Goal: Navigation & Orientation: Find specific page/section

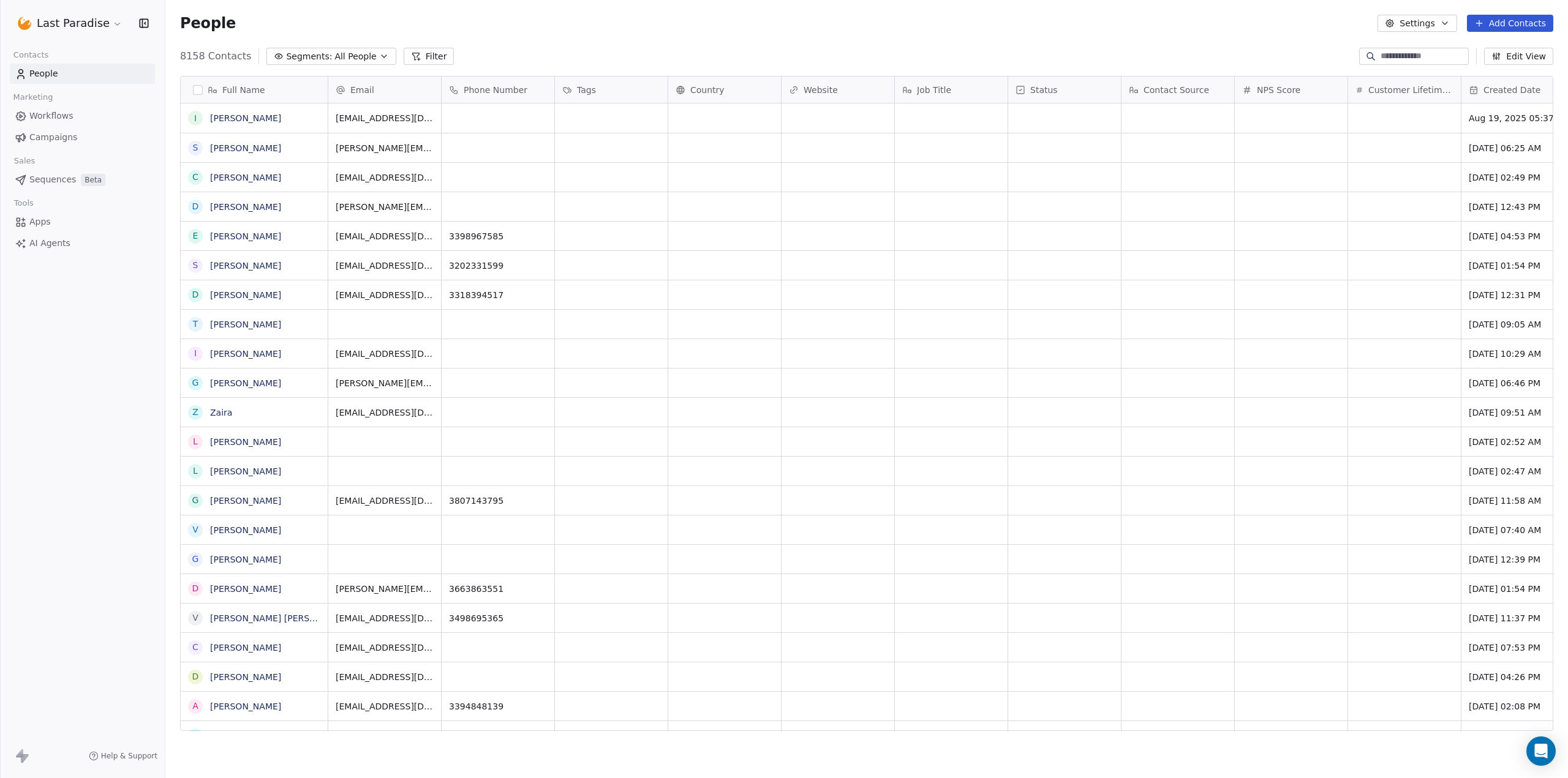
scroll to position [676, 1394]
click at [71, 27] on html "Last Paradise Contacts People Marketing Workflows Campaigns Sales Sequences Bet…" at bounding box center [784, 389] width 1568 height 778
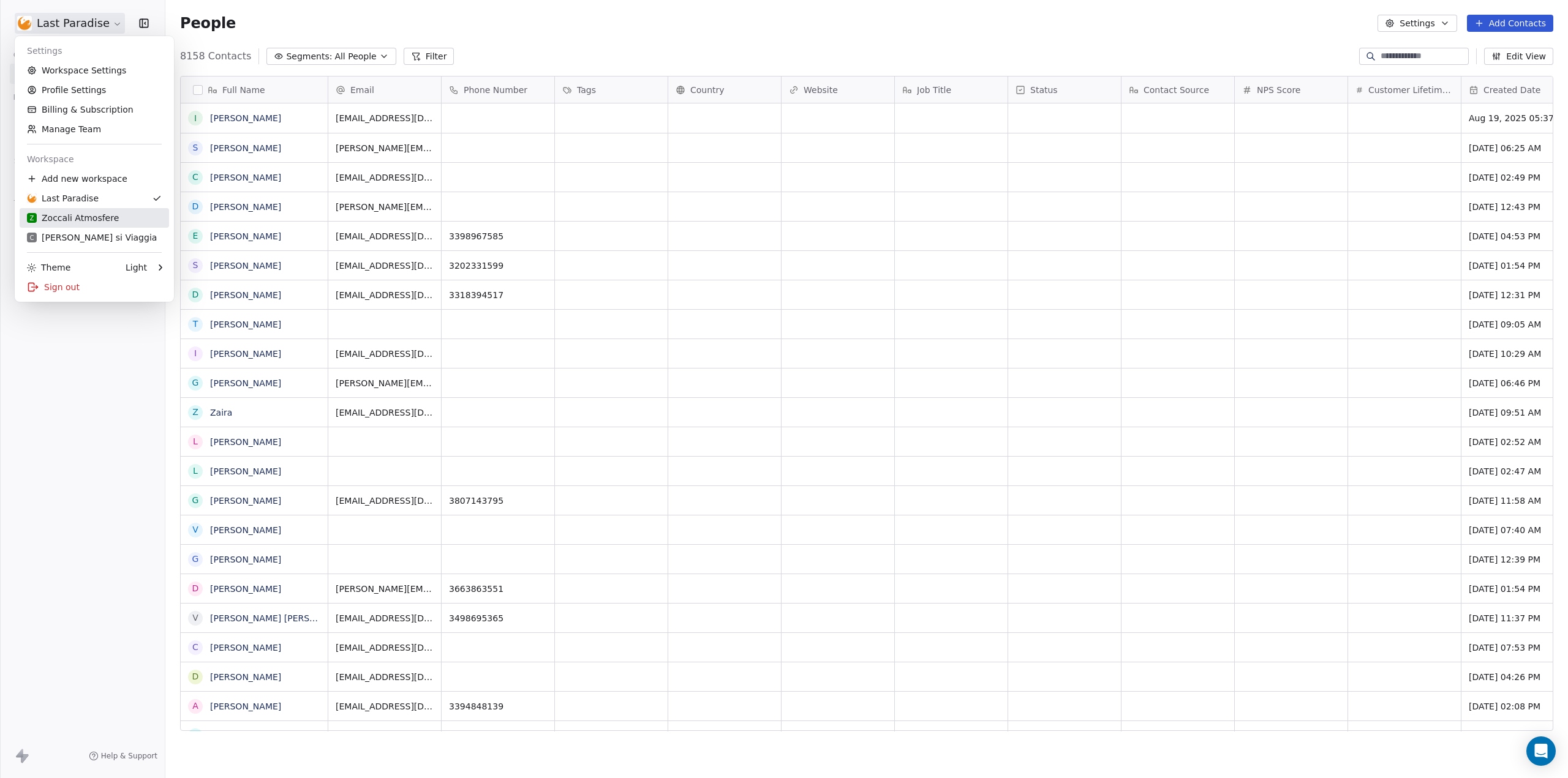
click at [100, 212] on div "Z Zoccali Atmosfere" at bounding box center [73, 218] width 92 height 12
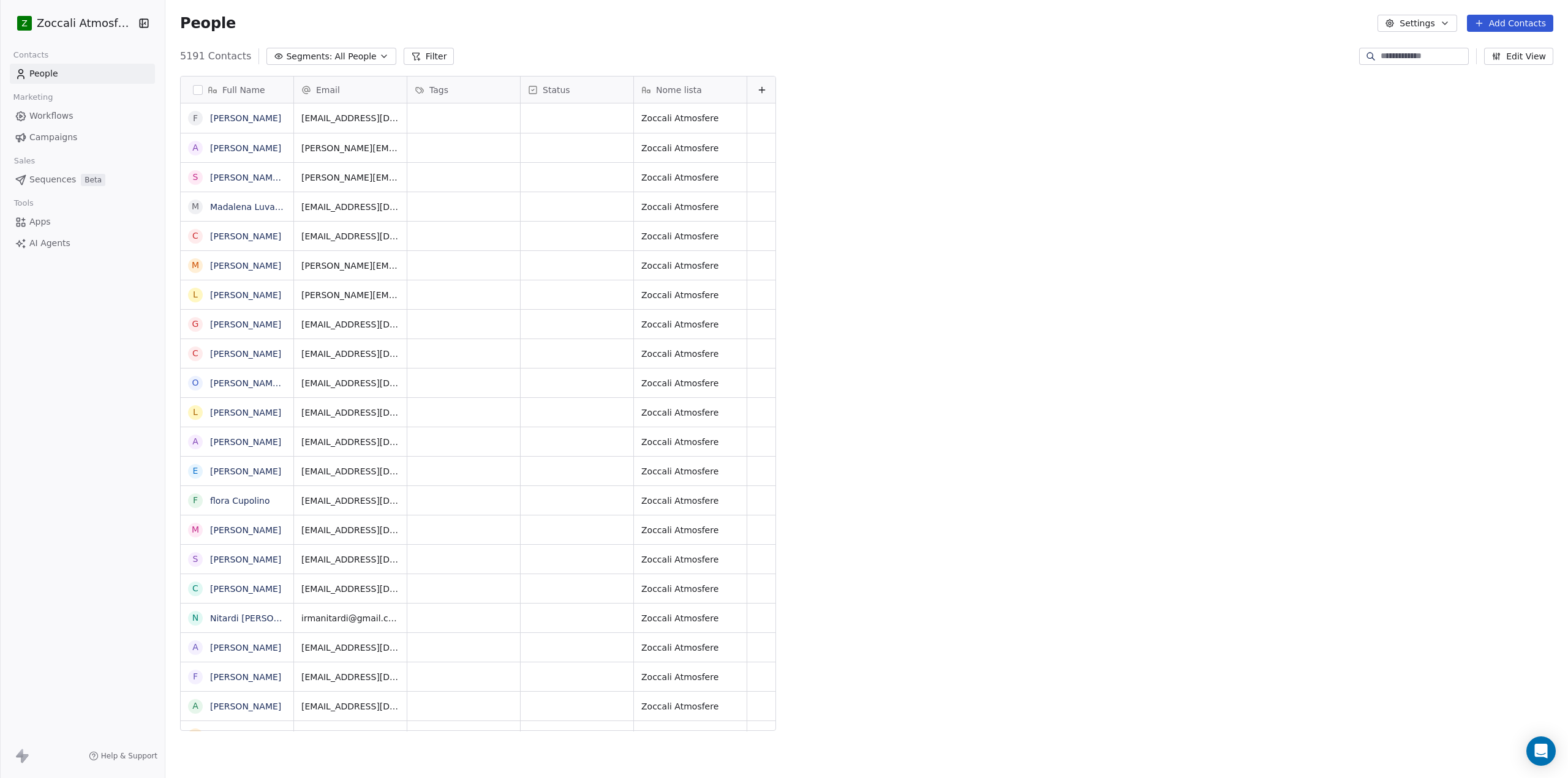
scroll to position [676, 1394]
click at [62, 138] on span "Campaigns" at bounding box center [54, 137] width 48 height 12
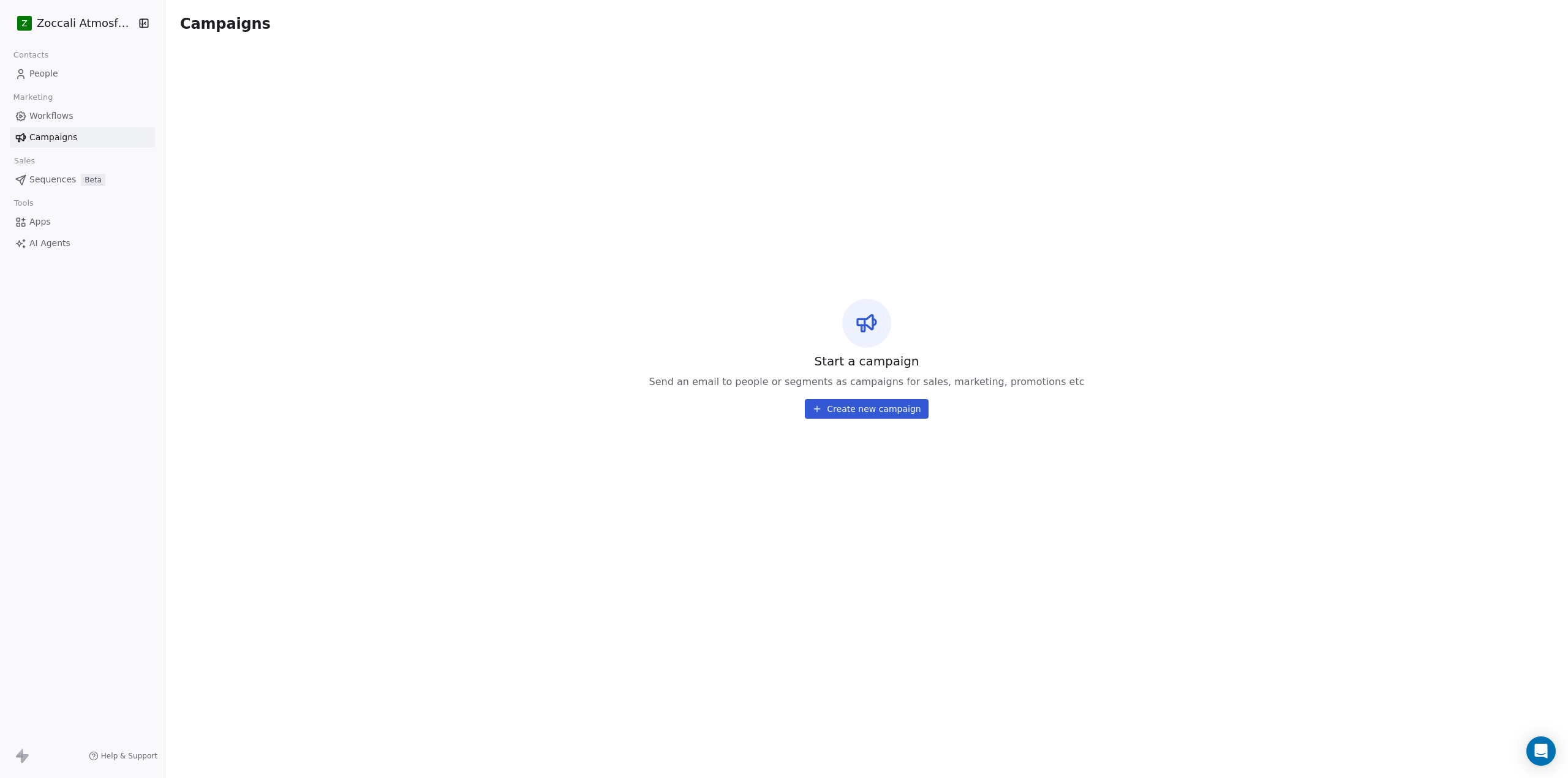
click at [69, 113] on span "Workflows" at bounding box center [52, 116] width 44 height 12
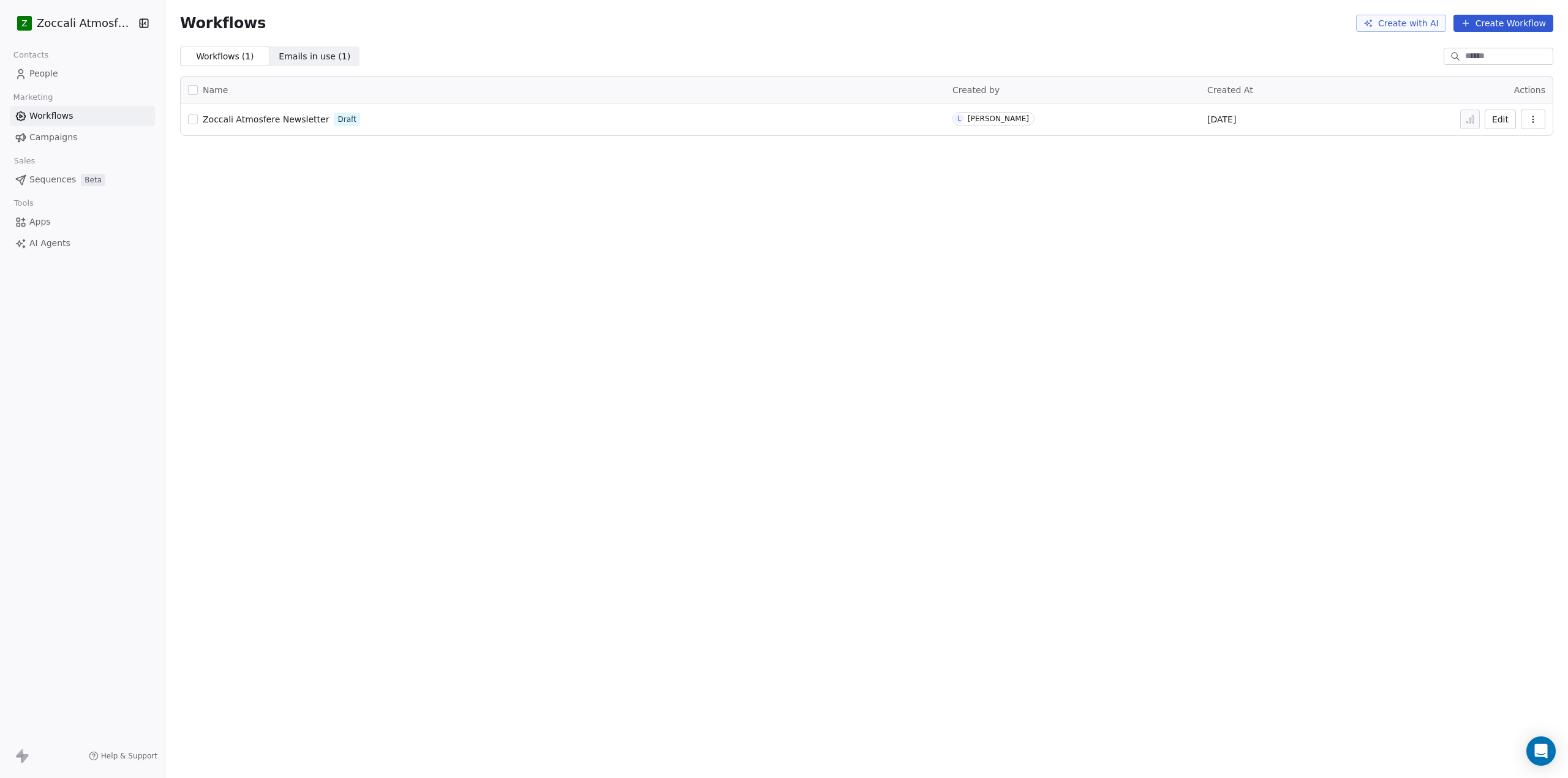
click at [269, 115] on span "Zoccali Atmosfere Newsletter" at bounding box center [266, 119] width 126 height 10
click at [299, 55] on span "Emails in use ( 1 )" at bounding box center [315, 56] width 72 height 12
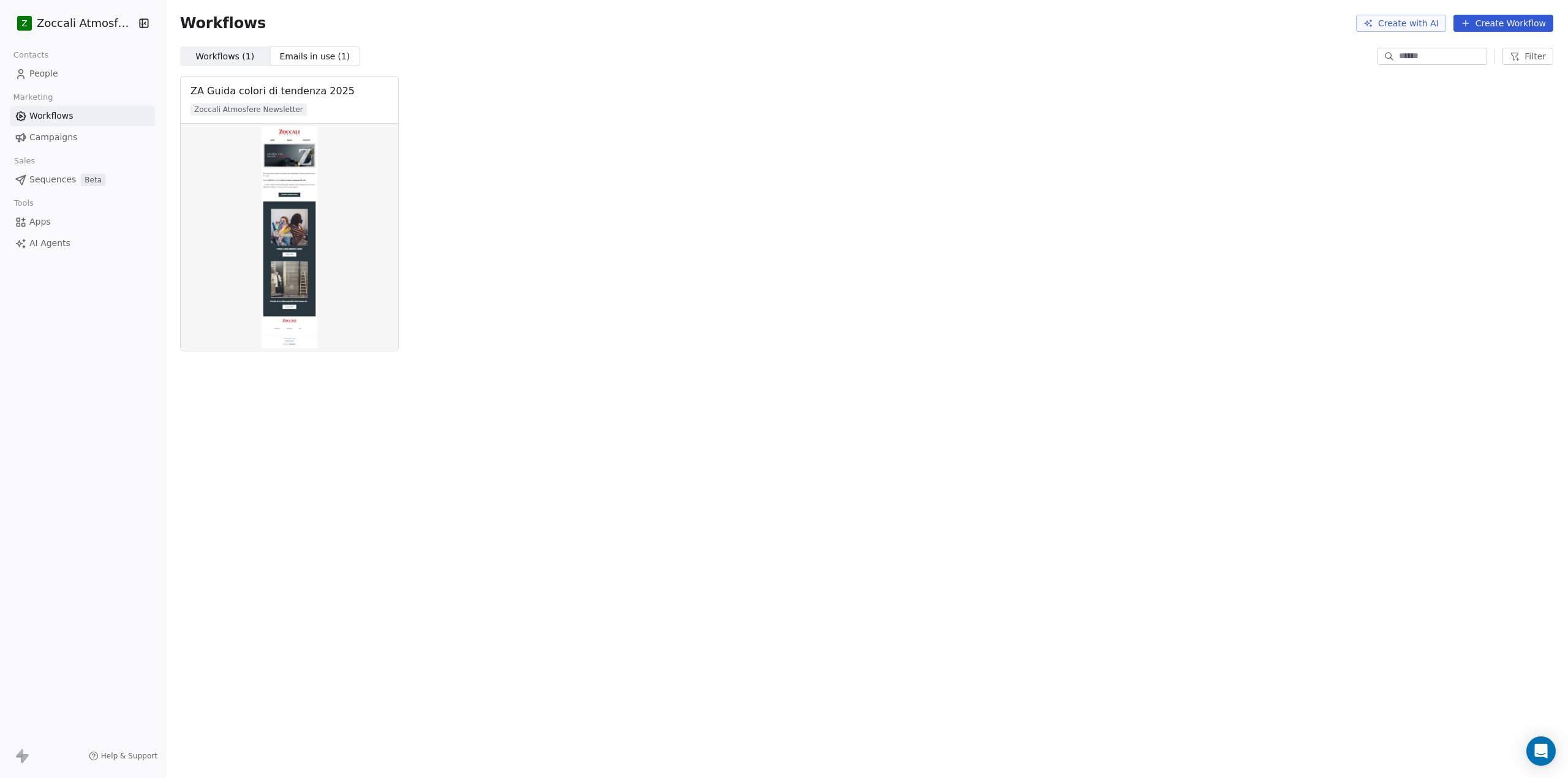
click at [98, 24] on html "Z Zoccali Atmosfere Contacts People Marketing Workflows Campaigns Sales Sequenc…" at bounding box center [784, 389] width 1568 height 778
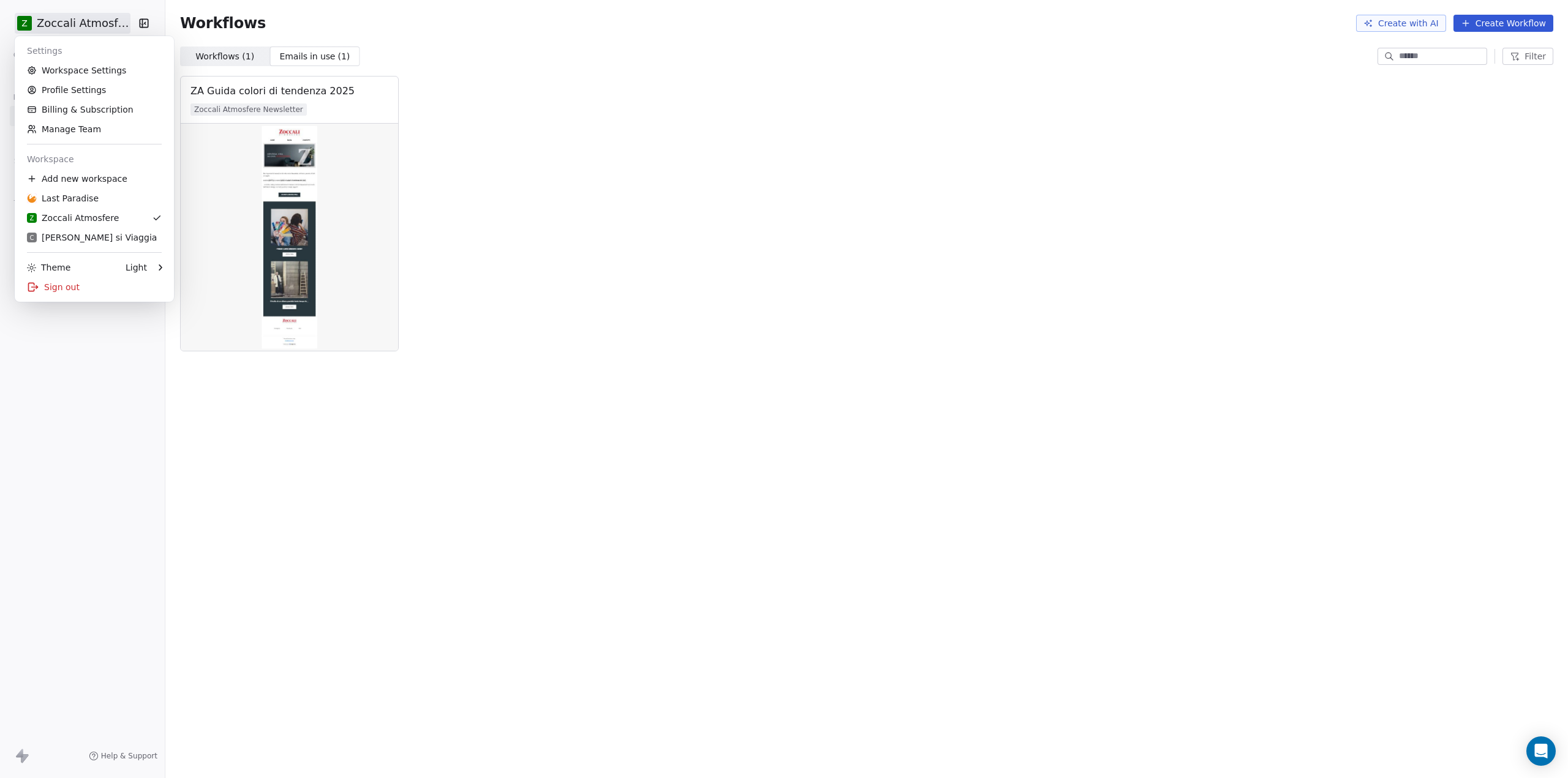
click at [93, 25] on html "Z Zoccali Atmosfere Contacts People Marketing Workflows Campaigns Sales Sequenc…" at bounding box center [784, 389] width 1568 height 778
click at [84, 191] on link "Last Paradise" at bounding box center [95, 198] width 149 height 20
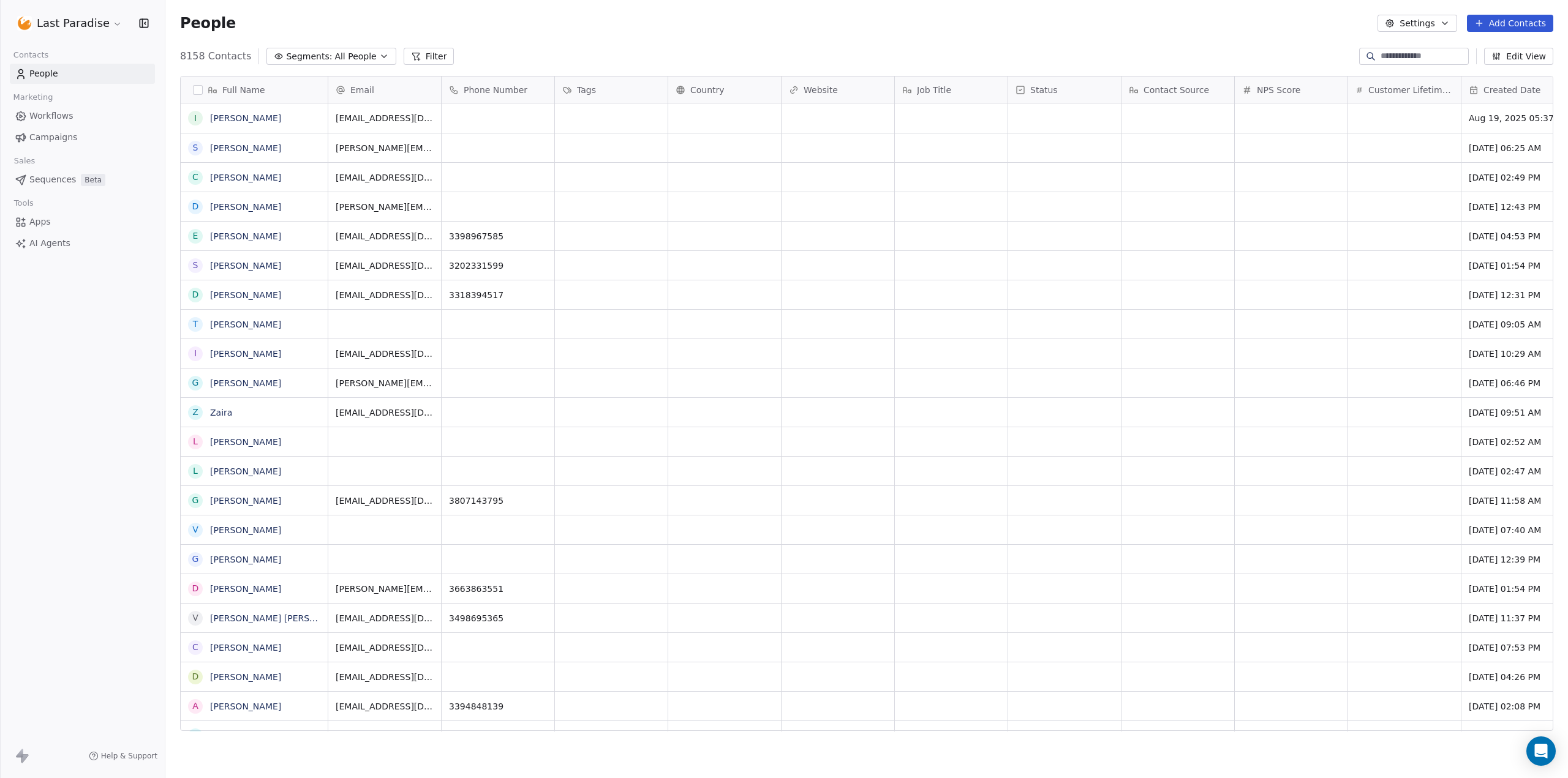
scroll to position [676, 1394]
click at [59, 137] on span "Campaigns" at bounding box center [54, 137] width 48 height 12
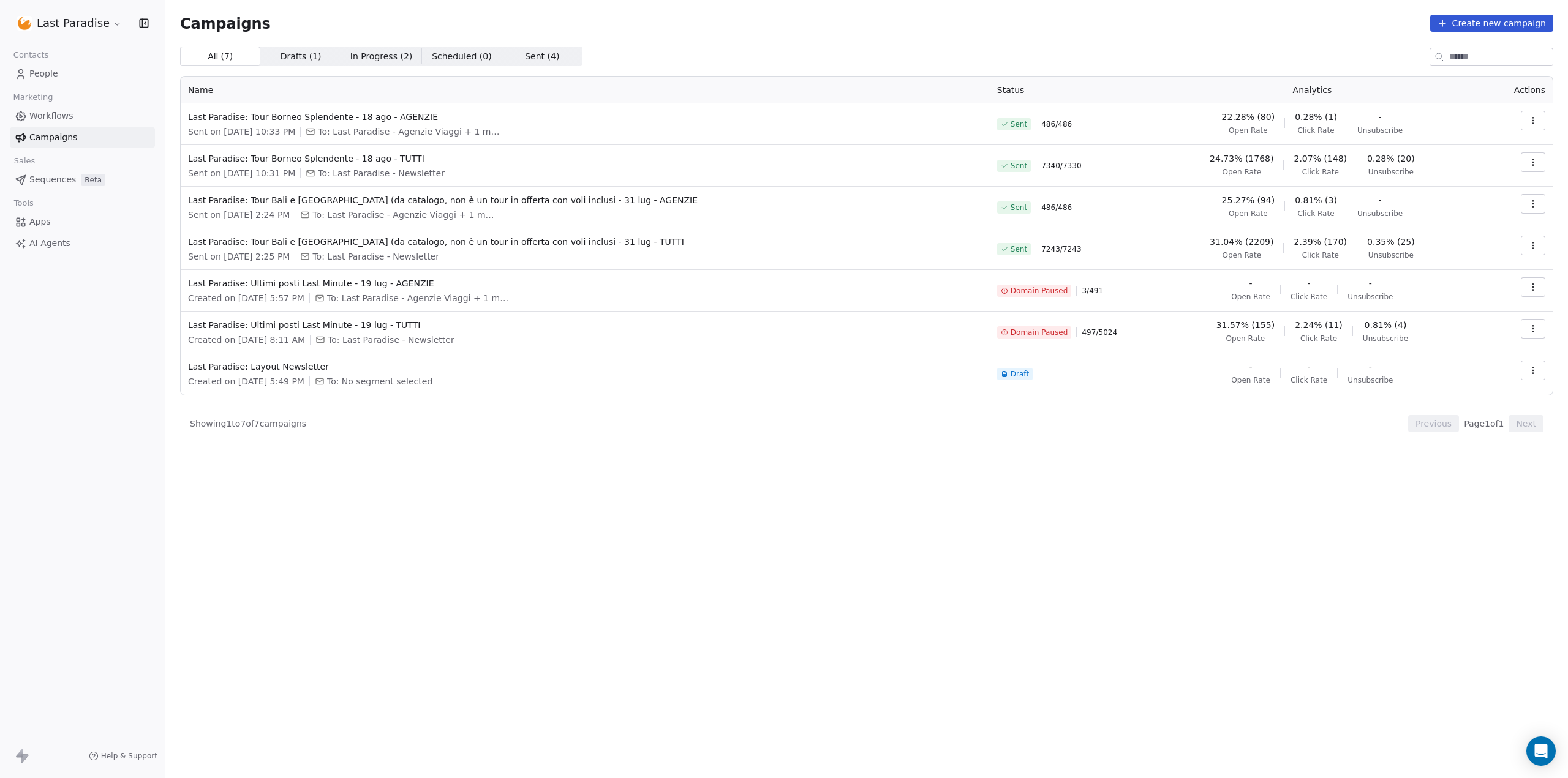
click at [58, 180] on span "Sequences" at bounding box center [53, 179] width 47 height 12
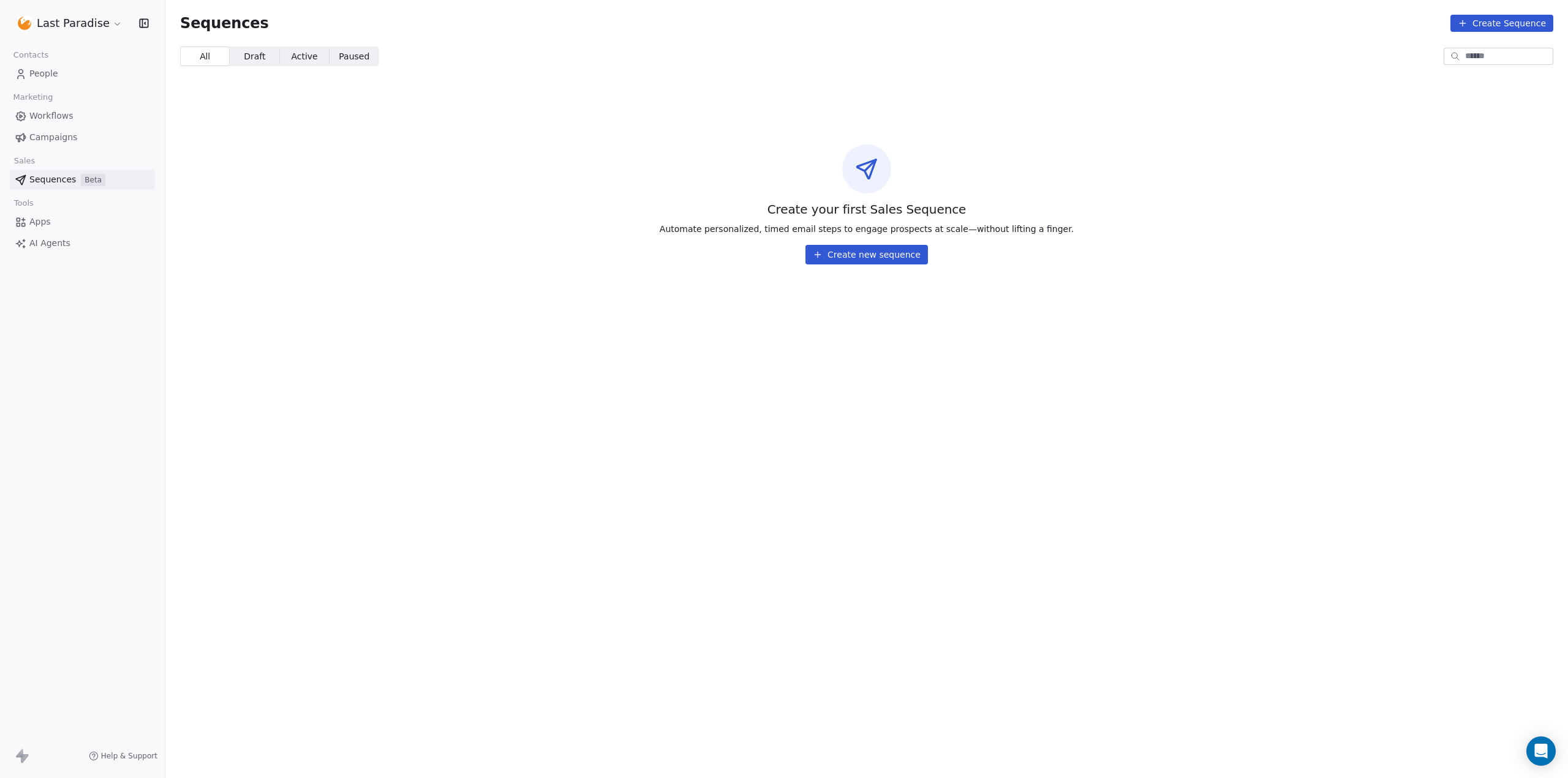
click at [66, 119] on span "Workflows" at bounding box center [52, 116] width 44 height 12
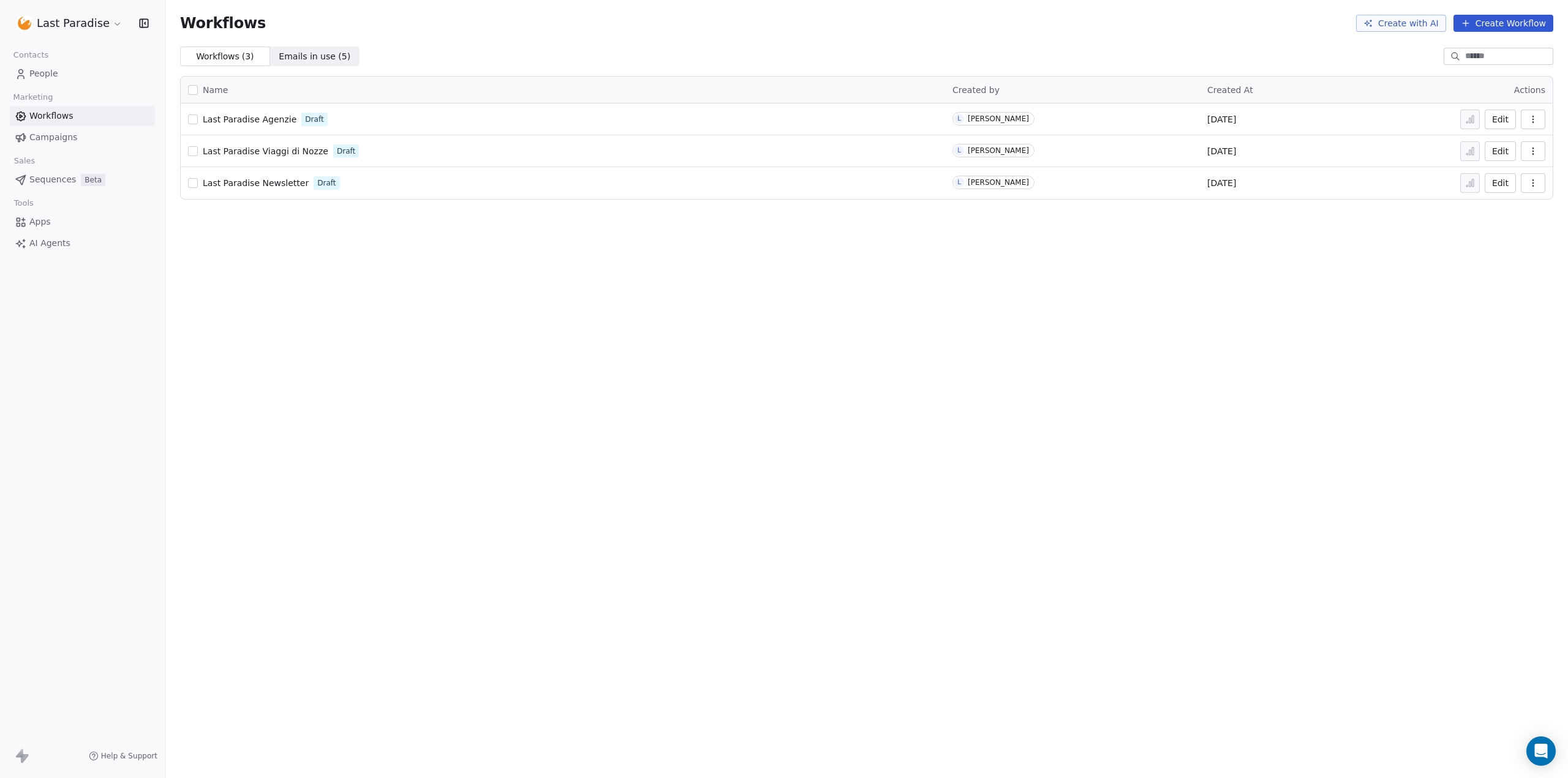
click at [59, 76] on link "People" at bounding box center [82, 74] width 145 height 20
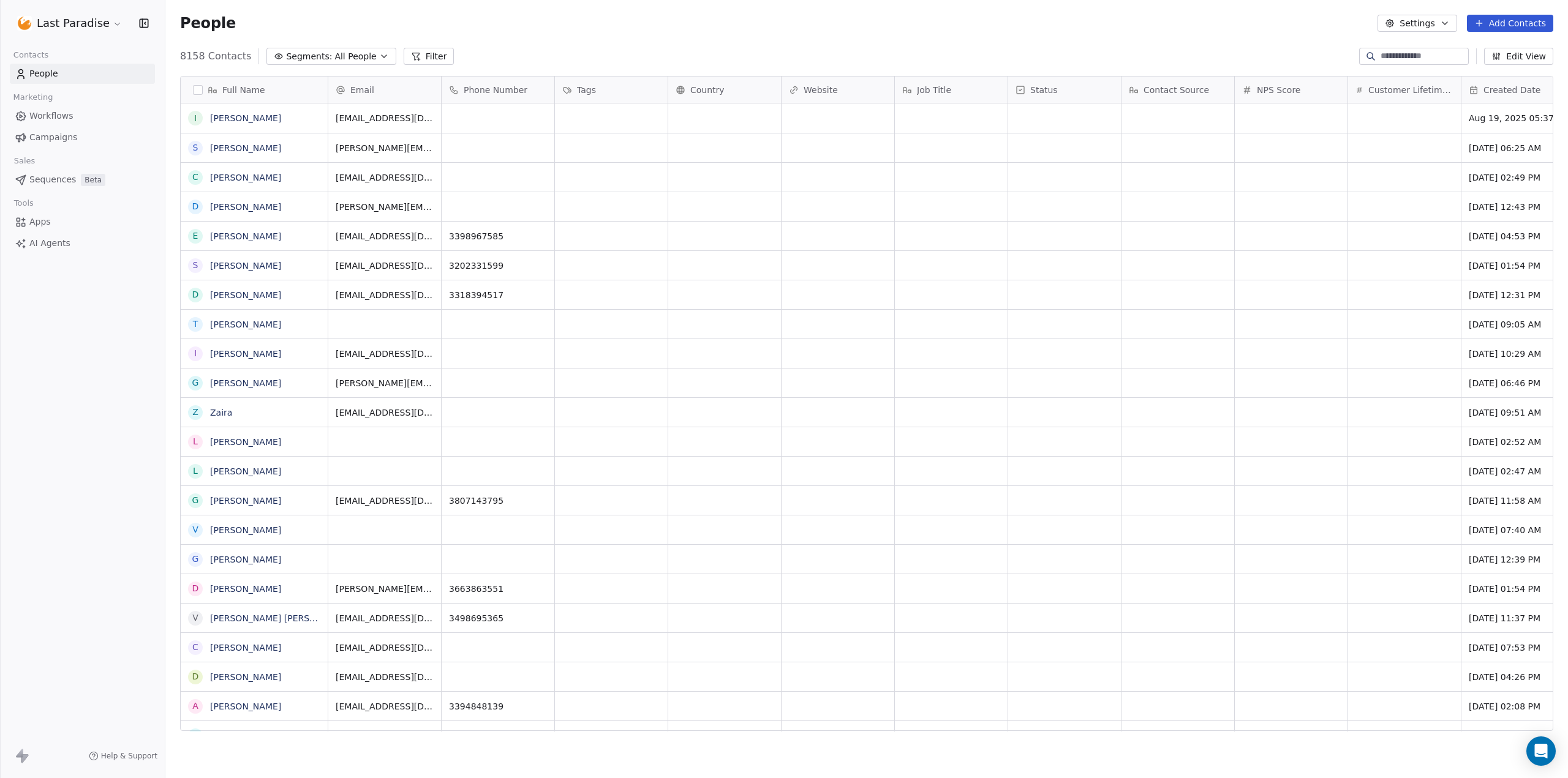
scroll to position [676, 1394]
click at [100, 23] on html "Last Paradise Contacts People Marketing Workflows Campaigns Sales Sequences Bet…" at bounding box center [784, 389] width 1568 height 778
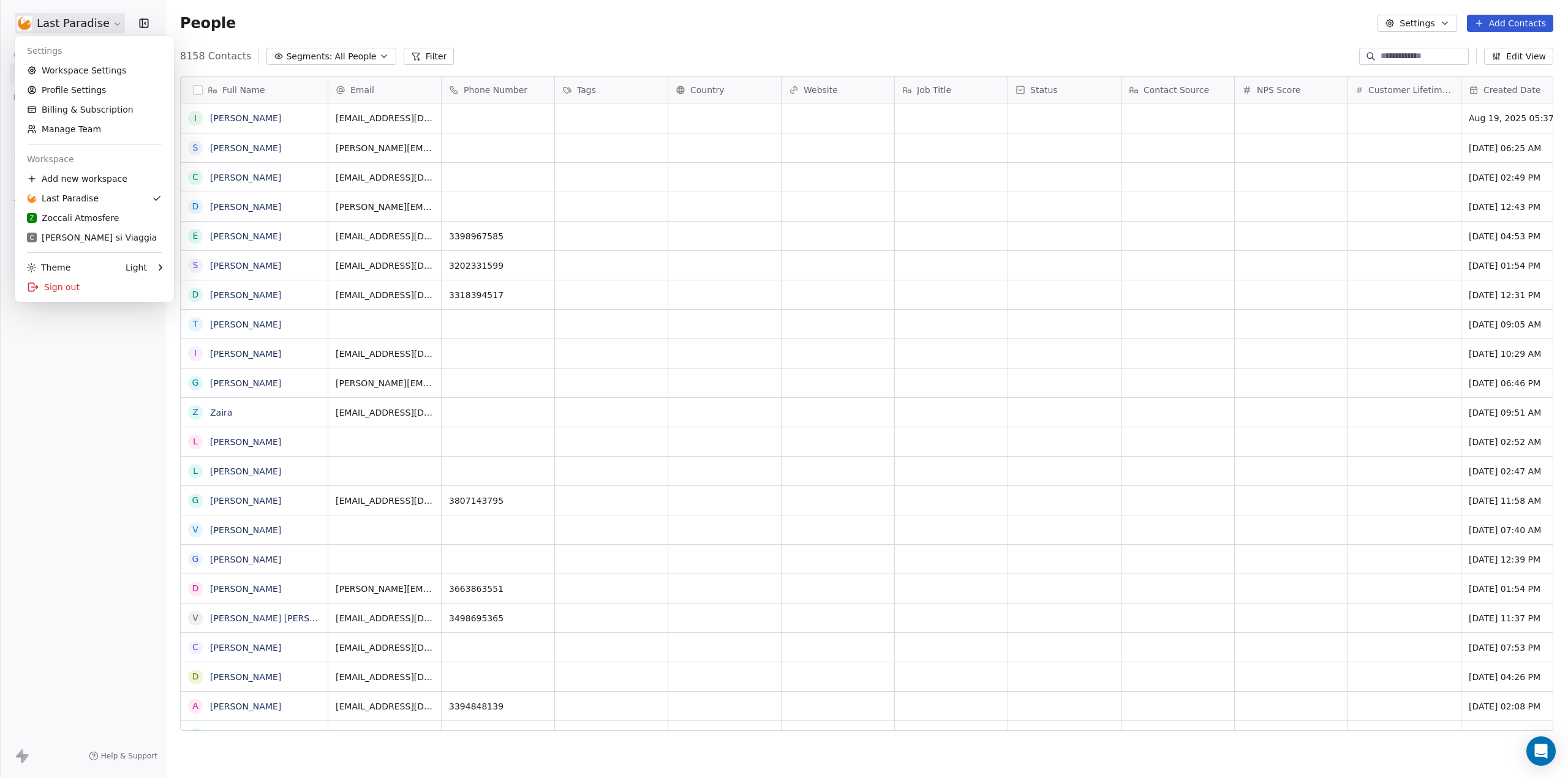
click at [144, 21] on html "Last Paradise Contacts People Marketing Workflows Campaigns Sales Sequences Bet…" at bounding box center [784, 389] width 1568 height 778
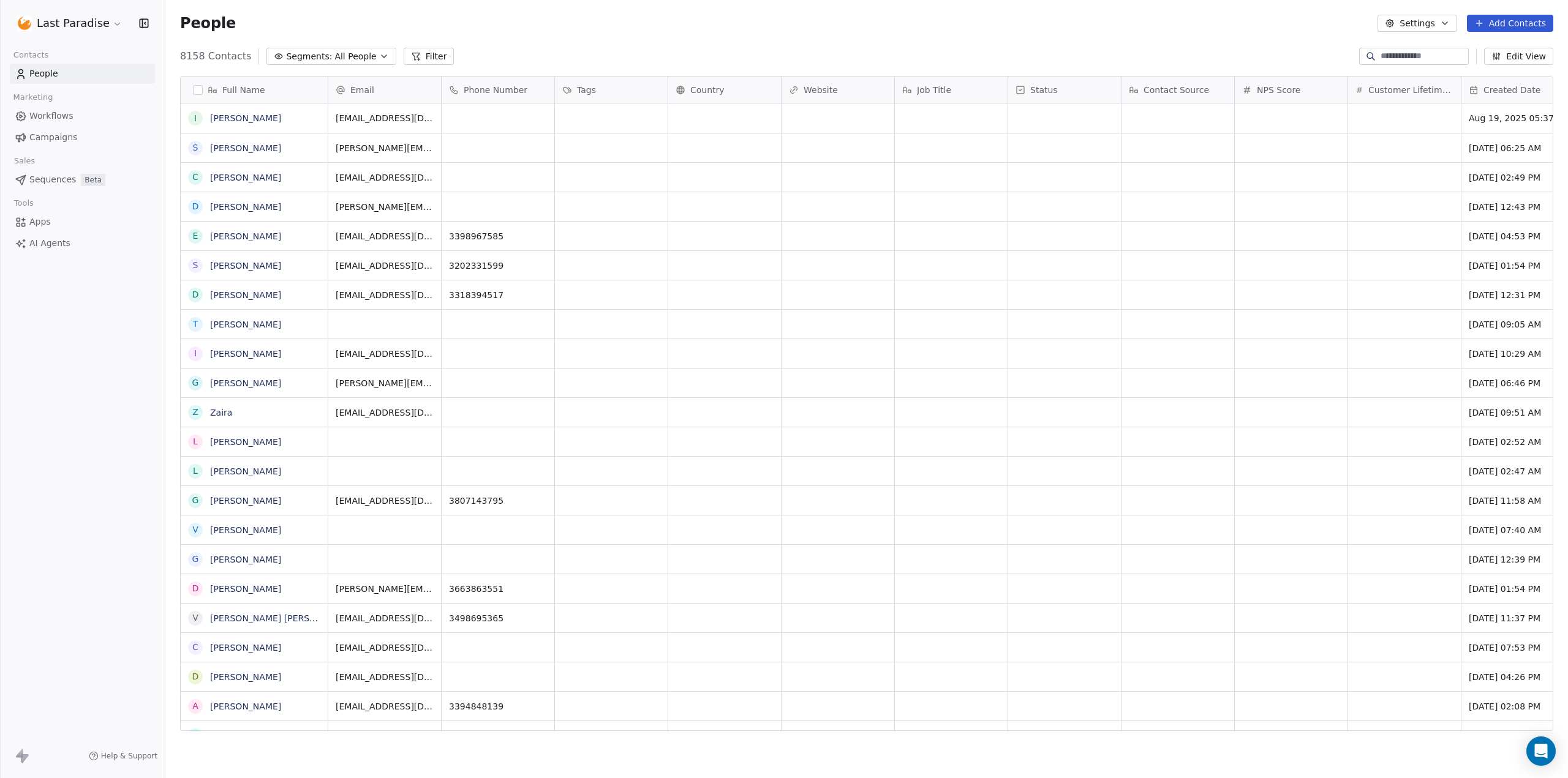
click at [86, 21] on html "Last Paradise Contacts People Marketing Workflows Campaigns Sales Sequences Bet…" at bounding box center [784, 389] width 1568 height 778
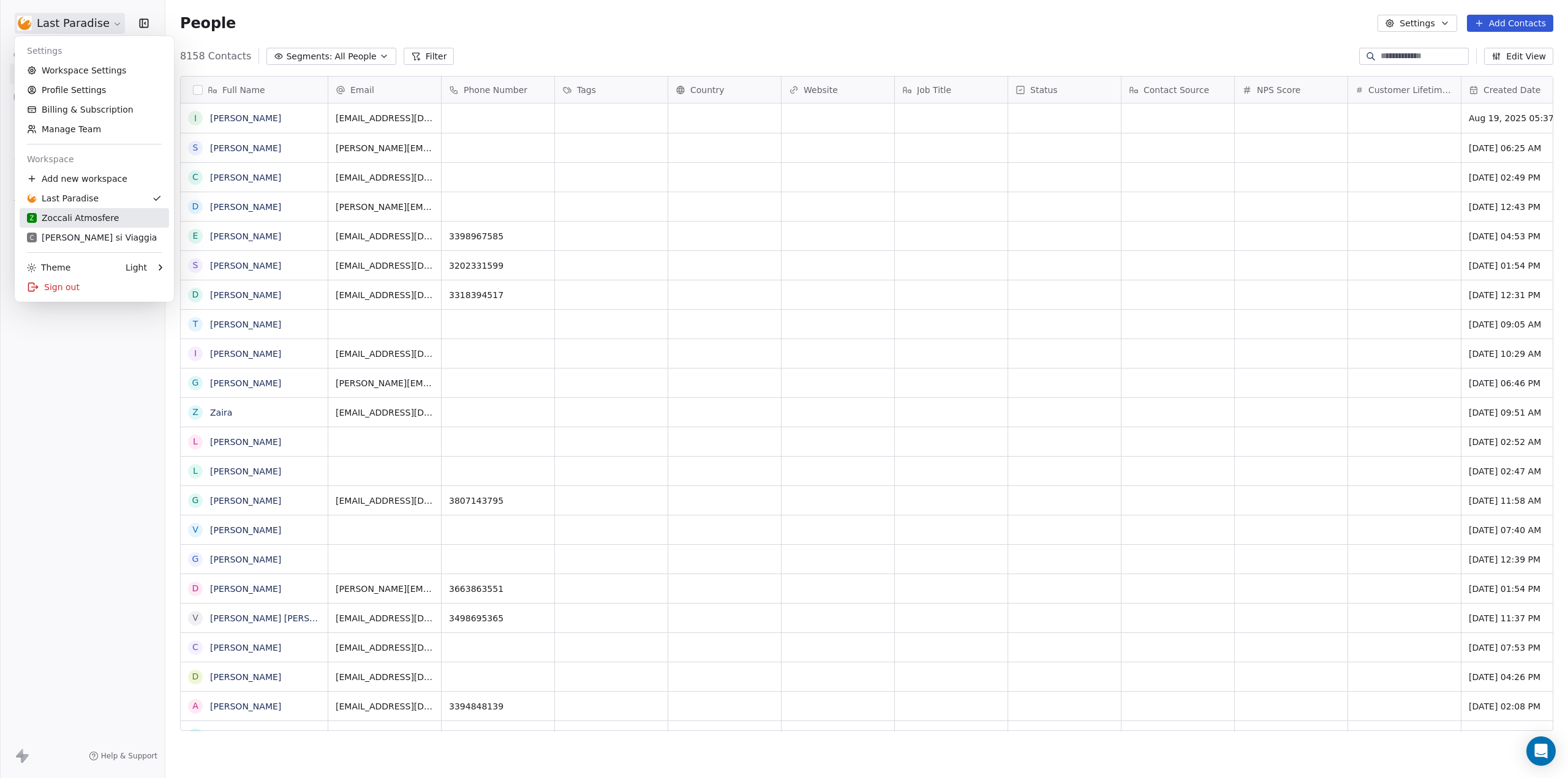
click at [98, 210] on link "Z Zoccali Atmosfere" at bounding box center [95, 218] width 149 height 20
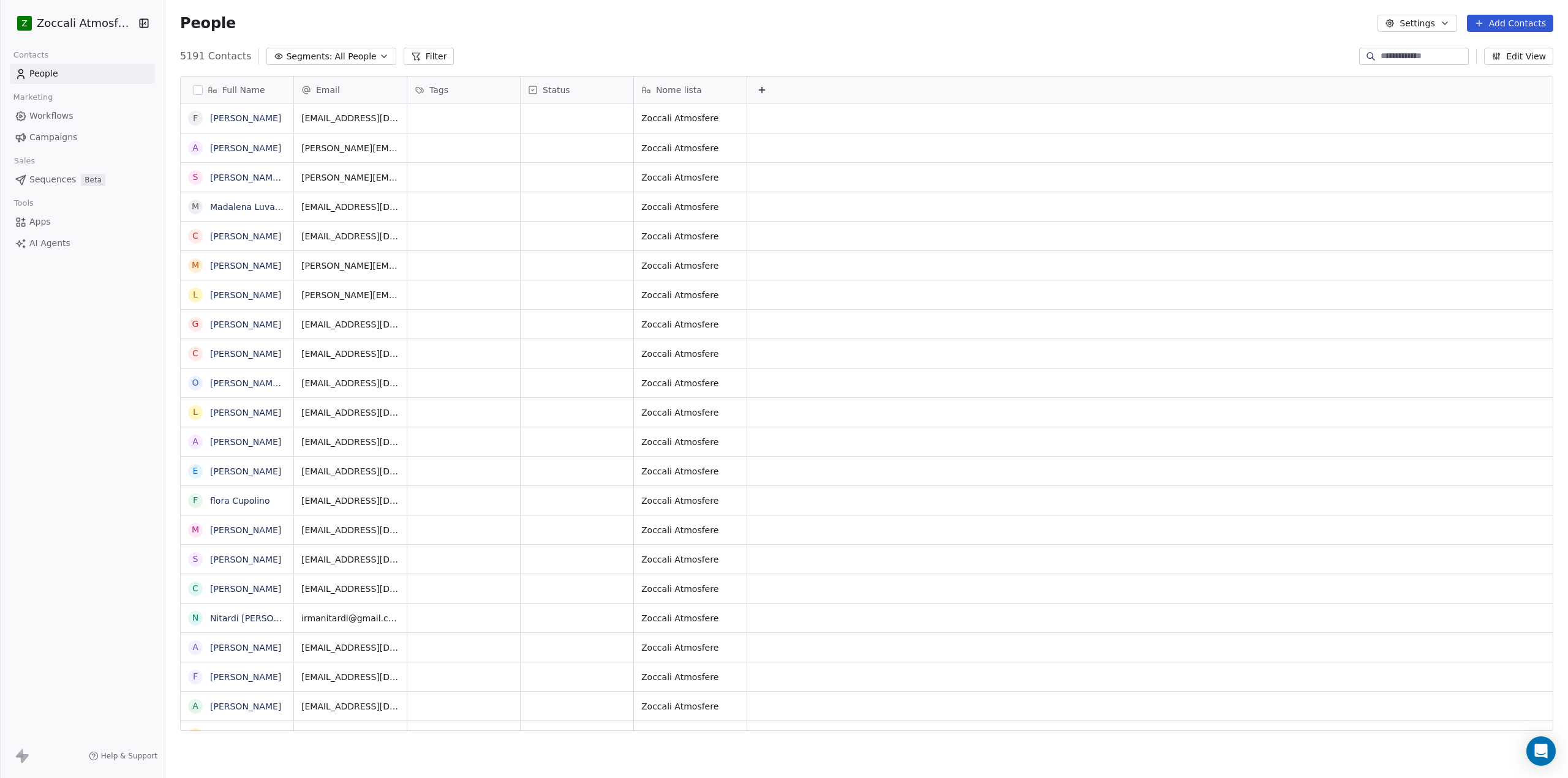
scroll to position [676, 1394]
click at [53, 139] on span "Campaigns" at bounding box center [54, 137] width 48 height 12
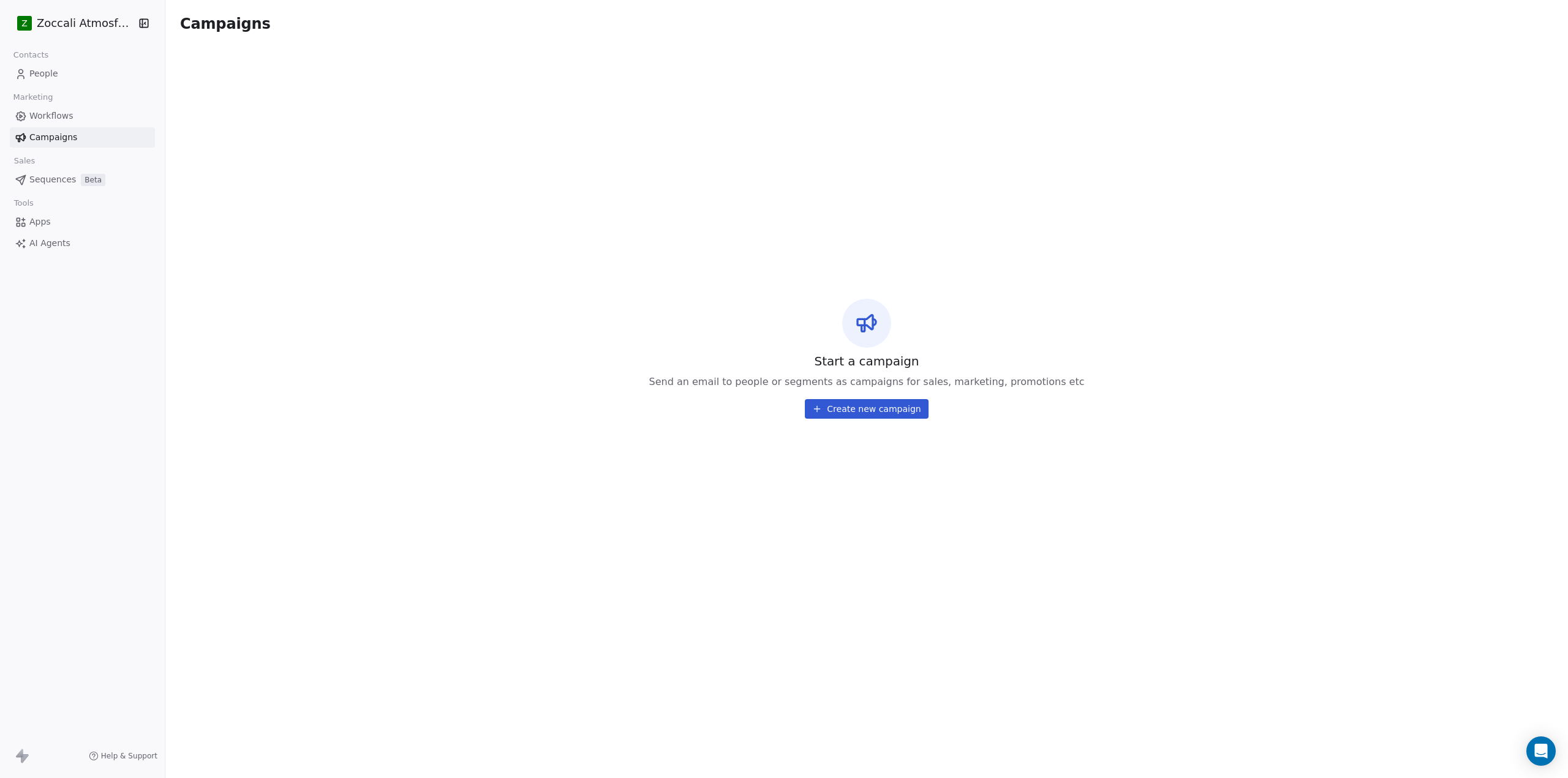
click at [59, 119] on span "Workflows" at bounding box center [52, 116] width 44 height 12
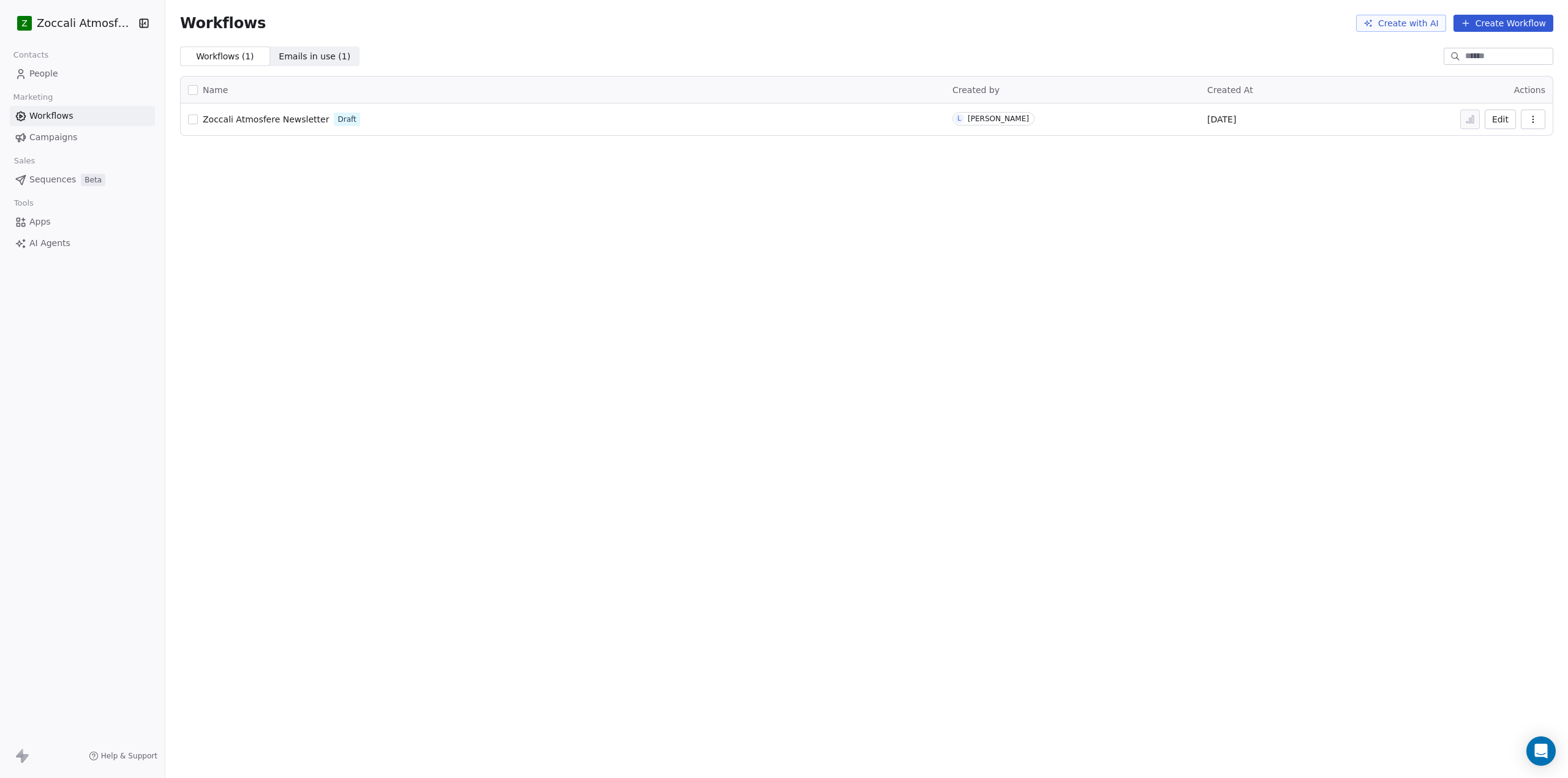
click at [308, 54] on span "Emails in use ( 1 )" at bounding box center [315, 56] width 72 height 12
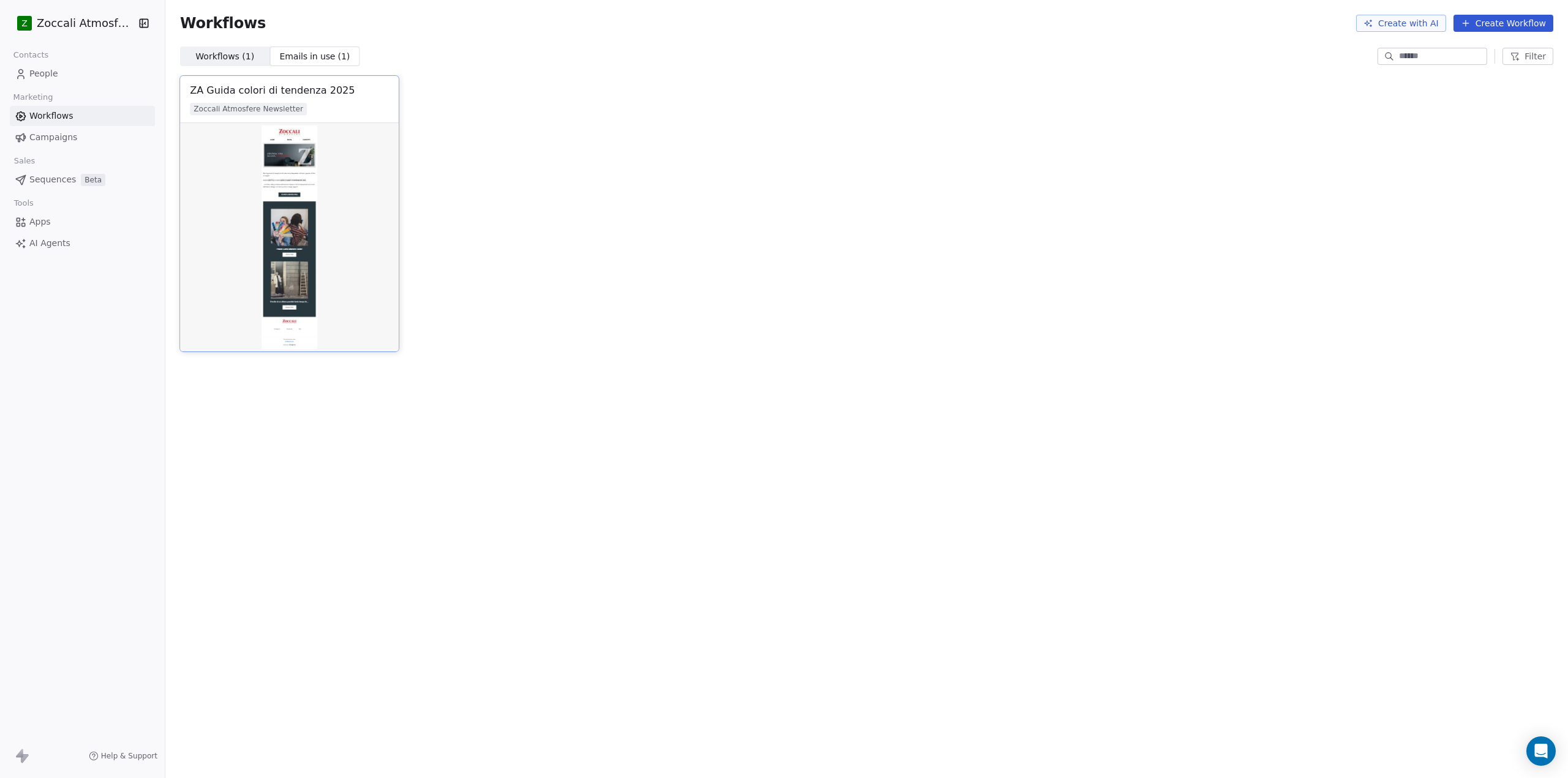
click at [291, 217] on img at bounding box center [289, 237] width 219 height 228
click at [282, 220] on img at bounding box center [289, 237] width 219 height 228
